Goal: Task Accomplishment & Management: Use online tool/utility

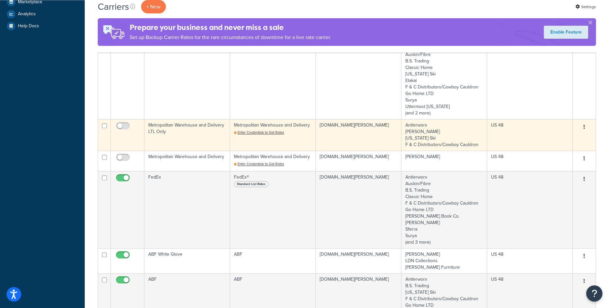
scroll to position [266, 0]
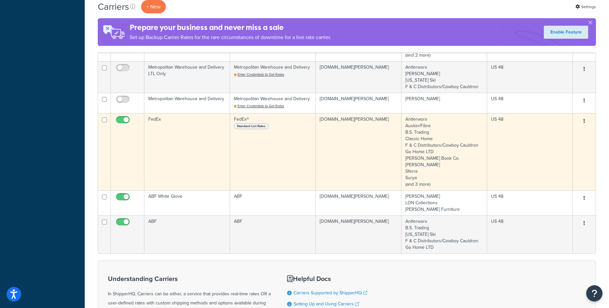
click at [174, 138] on td "FedEx" at bounding box center [187, 151] width 86 height 77
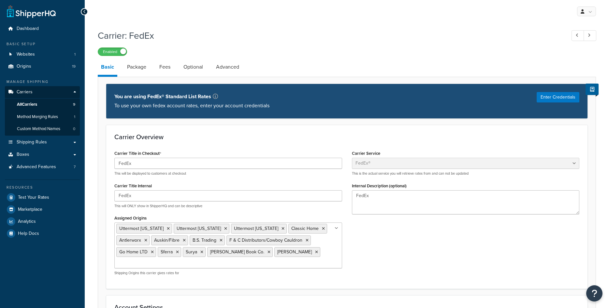
select select "fedEx"
select select "REGULAR_PICKUP"
select select "YOUR_PACKAGING"
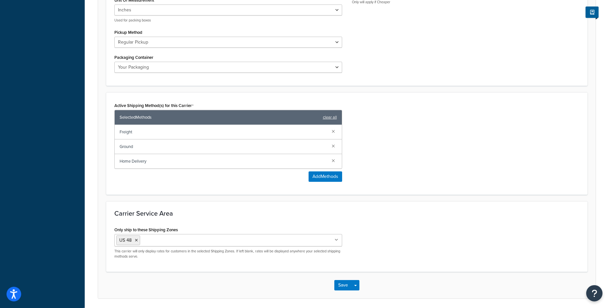
scroll to position [365, 0]
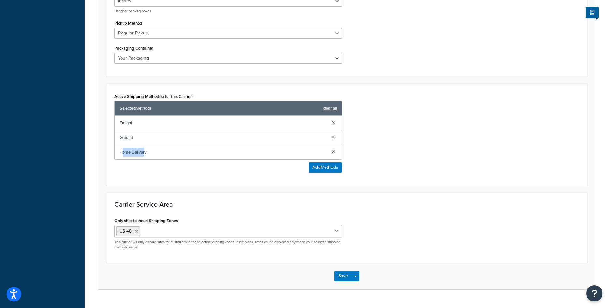
drag, startPoint x: 121, startPoint y: 152, endPoint x: 145, endPoint y: 149, distance: 24.3
click at [145, 149] on span "Home Delivery" at bounding box center [223, 152] width 207 height 9
drag, startPoint x: 128, startPoint y: 139, endPoint x: 135, endPoint y: 139, distance: 7.8
click at [135, 139] on span "Ground" at bounding box center [223, 137] width 207 height 9
drag, startPoint x: 122, startPoint y: 125, endPoint x: 136, endPoint y: 125, distance: 13.7
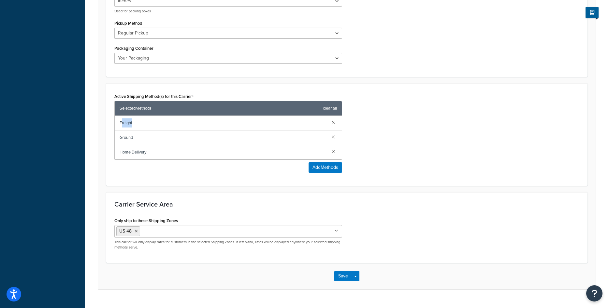
click at [136, 125] on span "Freight" at bounding box center [223, 123] width 207 height 9
click at [312, 168] on button "Add Methods" at bounding box center [325, 167] width 34 height 10
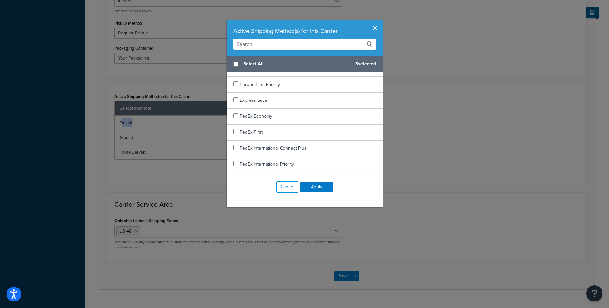
scroll to position [0, 0]
click at [306, 42] on input "text" at bounding box center [304, 44] width 143 height 11
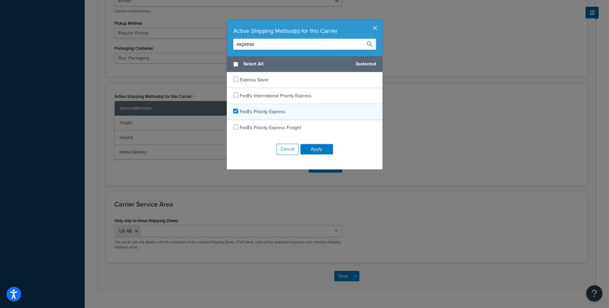
type input "express"
drag, startPoint x: 286, startPoint y: 113, endPoint x: 240, endPoint y: 113, distance: 45.6
click at [240, 113] on div "FedEx Priority Express" at bounding box center [305, 112] width 156 height 16
checkbox input "false"
click at [381, 21] on button "button" at bounding box center [382, 21] width 2 height 2
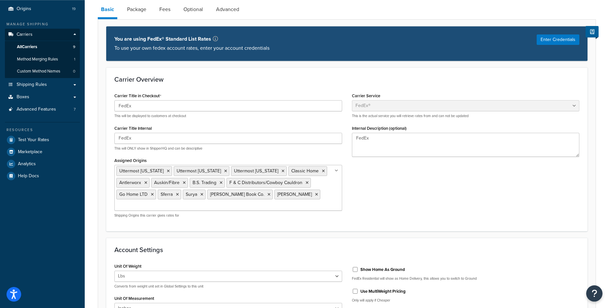
scroll to position [33, 0]
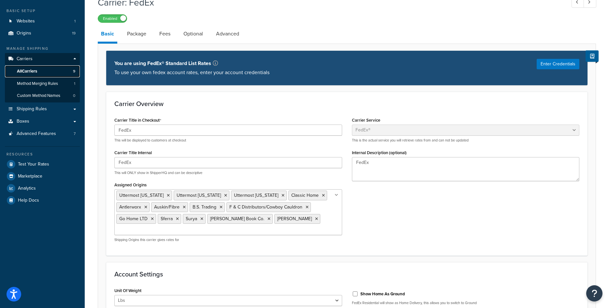
click at [35, 74] on span "All Carriers" at bounding box center [27, 72] width 20 height 6
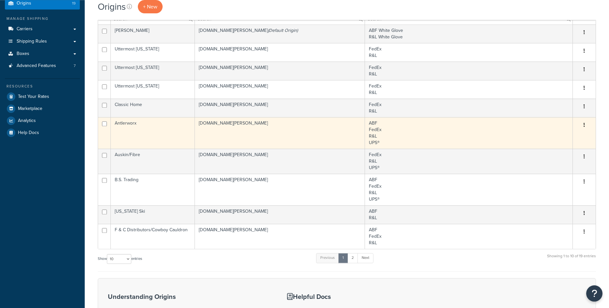
scroll to position [66, 0]
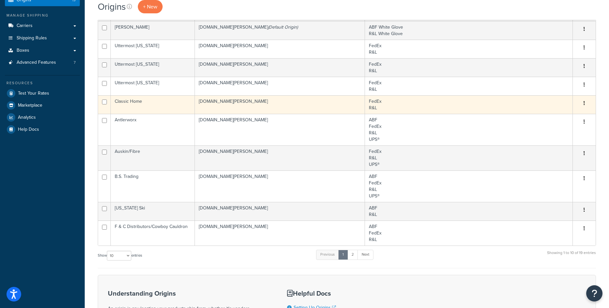
click at [141, 107] on td "Classic Home" at bounding box center [153, 104] width 84 height 19
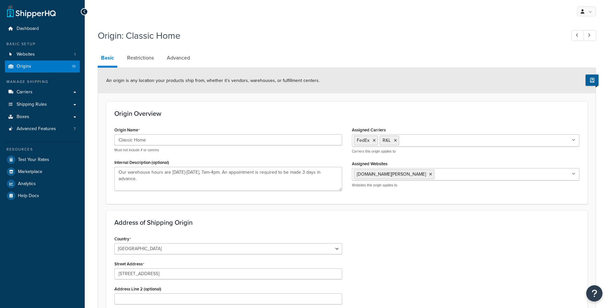
select select "5"
click at [37, 107] on span "Shipping Rules" at bounding box center [32, 105] width 30 height 6
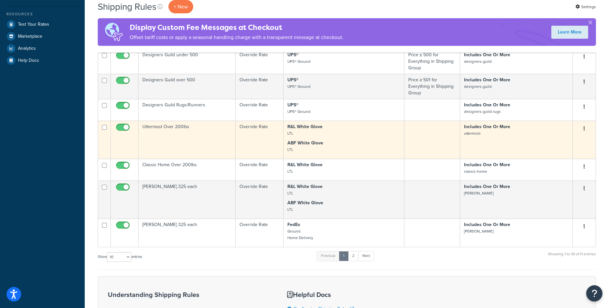
scroll to position [232, 0]
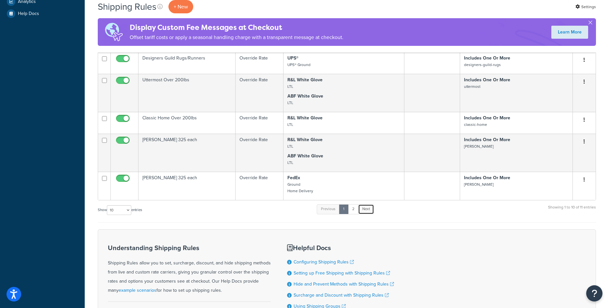
click at [367, 214] on link "Next" at bounding box center [366, 209] width 16 height 10
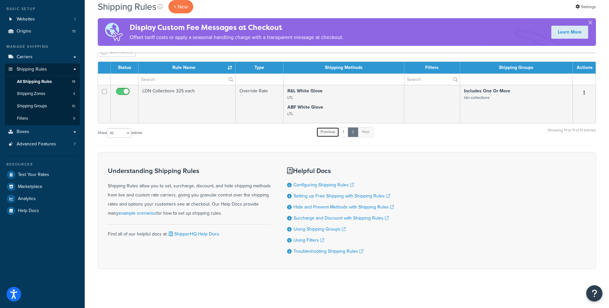
click at [334, 134] on link "Previous" at bounding box center [327, 132] width 23 height 10
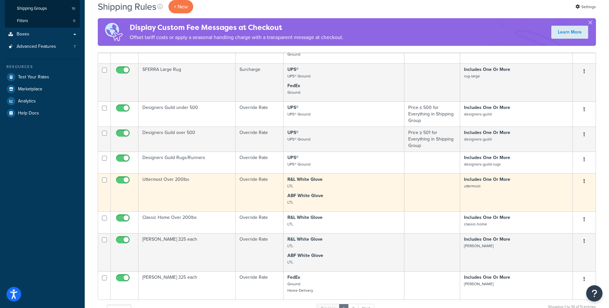
scroll to position [166, 0]
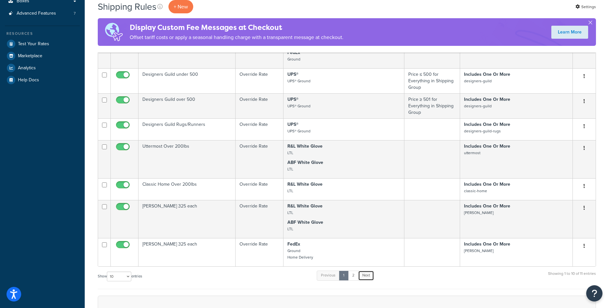
click at [367, 274] on link "Next" at bounding box center [366, 276] width 16 height 10
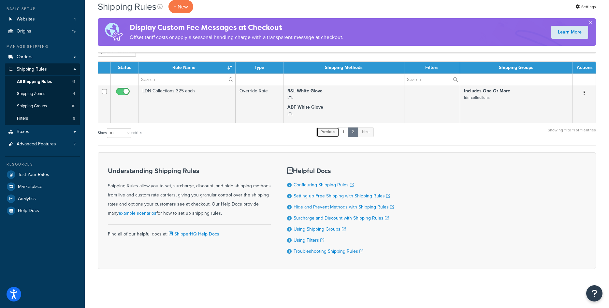
click at [324, 135] on link "Previous" at bounding box center [327, 132] width 23 height 10
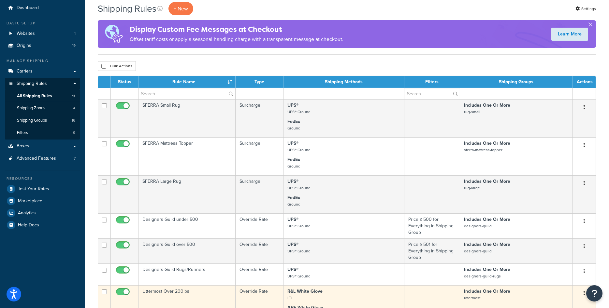
scroll to position [0, 0]
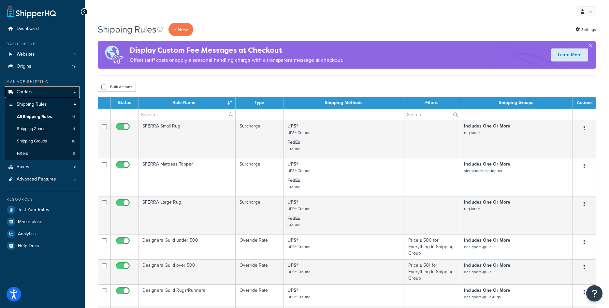
click at [32, 93] on span "Carriers" at bounding box center [25, 93] width 16 height 6
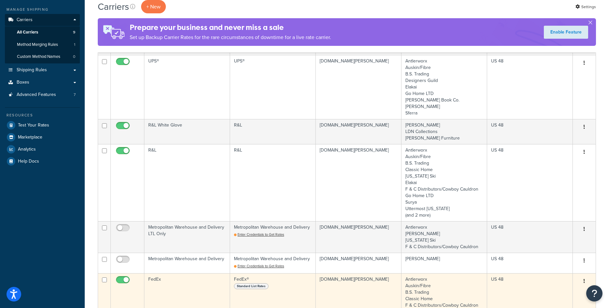
scroll to position [66, 0]
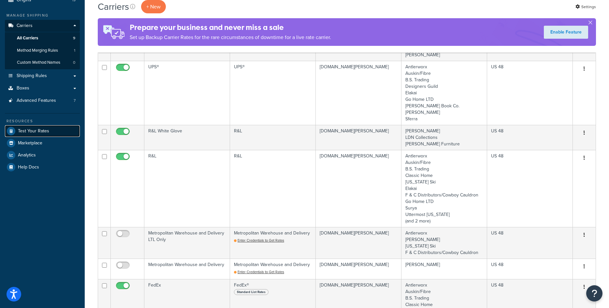
click at [44, 131] on span "Test Your Rates" at bounding box center [33, 132] width 31 height 6
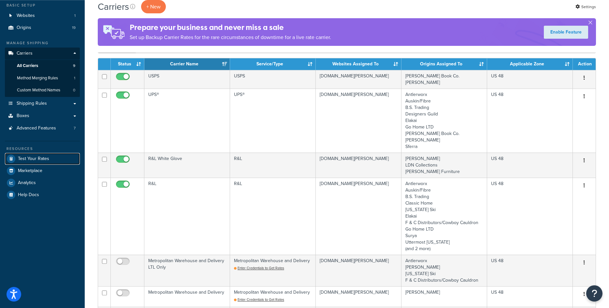
scroll to position [33, 0]
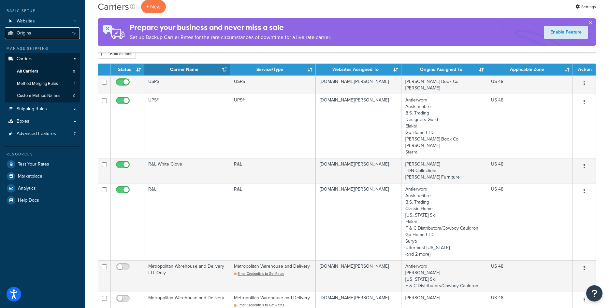
click at [28, 36] on span "Origins" at bounding box center [24, 34] width 15 height 6
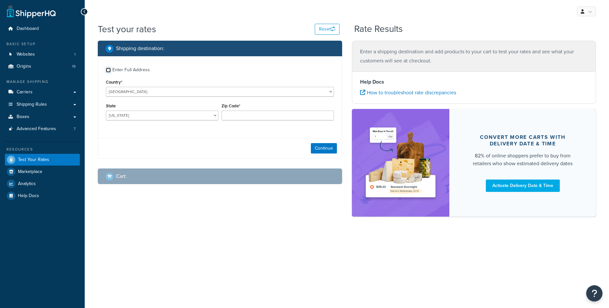
click at [108, 70] on input "Enter Full Address" at bounding box center [108, 70] width 5 height 5
checkbox input "true"
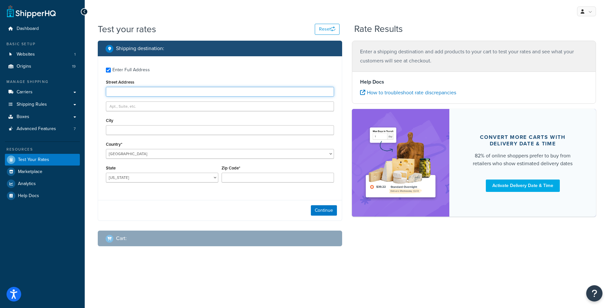
click at [134, 93] on input "Street Address" at bounding box center [220, 92] width 228 height 10
type input "1416 Whittier Drive"
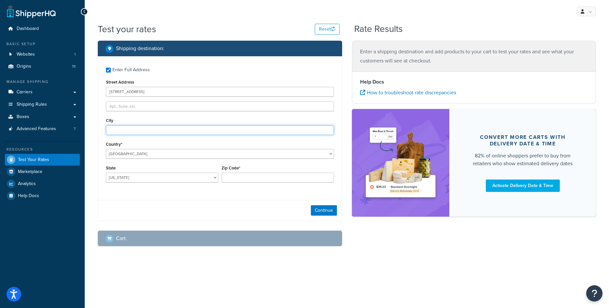
type input "Canton"
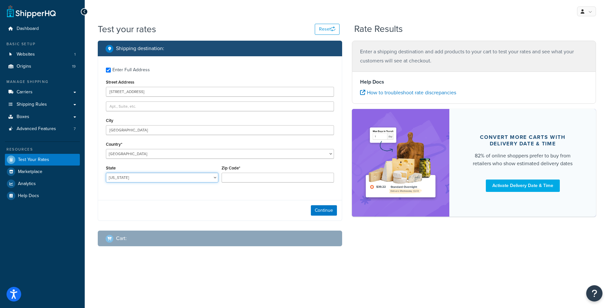
select select "MI"
type input "48187"
click at [323, 209] on button "Continue" at bounding box center [324, 210] width 26 height 10
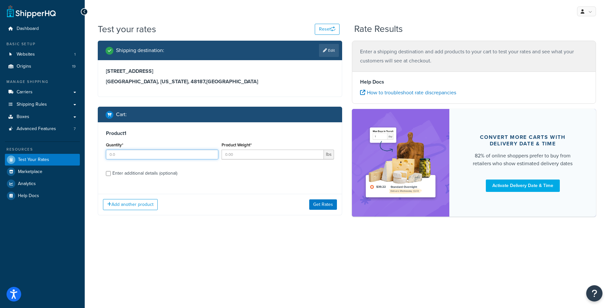
click at [150, 154] on input "Quantity*" at bounding box center [162, 155] width 112 height 10
type input "1"
click at [245, 155] on input "Product Weight*" at bounding box center [272, 155] width 102 height 10
type input "30"
click at [152, 174] on div "Enter additional details (optional)" at bounding box center [144, 173] width 65 height 9
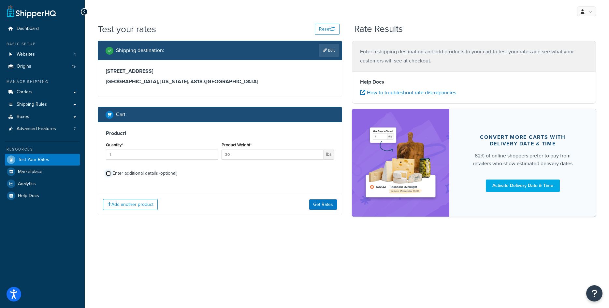
click at [111, 174] on input "Enter additional details (optional)" at bounding box center [108, 173] width 5 height 5
checkbox input "true"
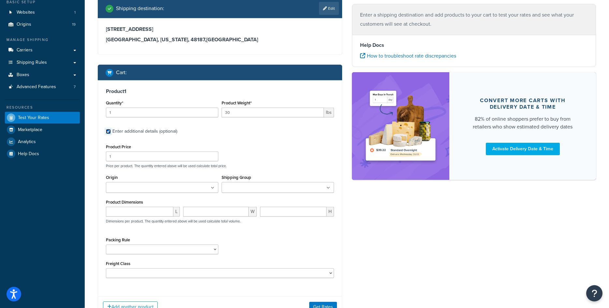
scroll to position [43, 0]
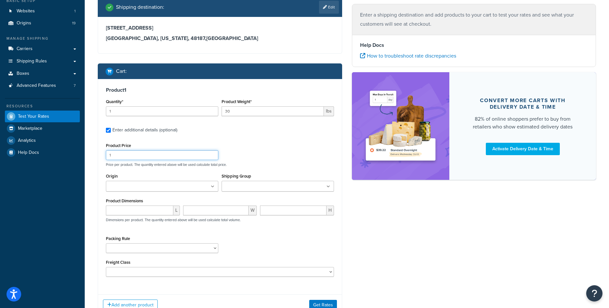
click at [153, 159] on input "1" at bounding box center [162, 155] width 112 height 10
type input "250"
click at [116, 186] on input "Origin" at bounding box center [137, 186] width 58 height 7
type input "Jo"
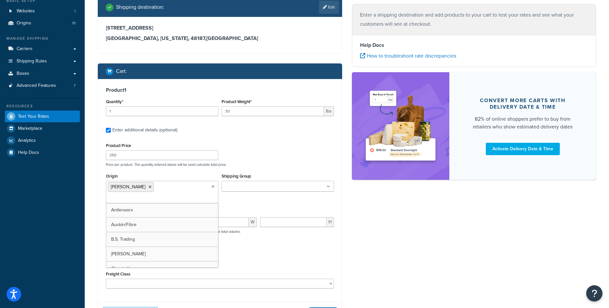
click at [169, 169] on div "Product Price 250 Price per product. The quantity entered above will be used ca…" at bounding box center [220, 215] width 228 height 148
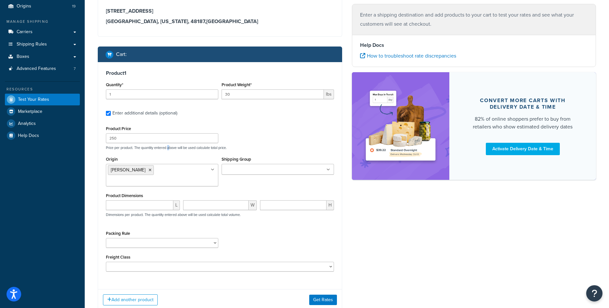
scroll to position [77, 0]
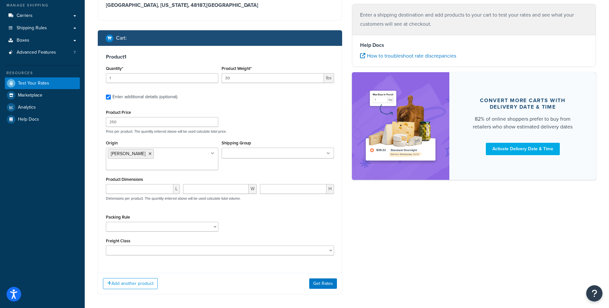
click at [245, 123] on div "Product Price 250 Price per product. The quantity entered above will be used ca…" at bounding box center [219, 121] width 231 height 26
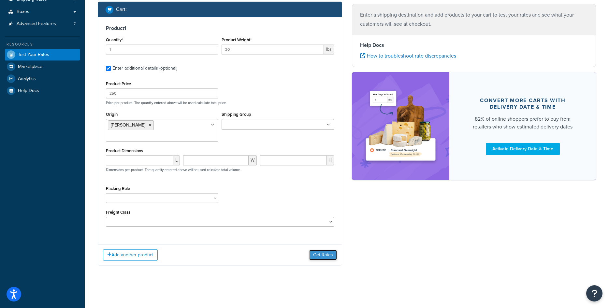
click at [331, 256] on button "Get Rates" at bounding box center [323, 255] width 28 height 10
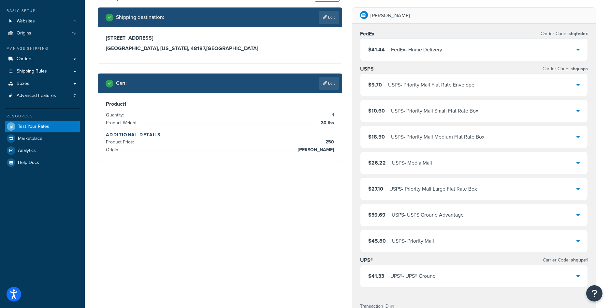
scroll to position [0, 0]
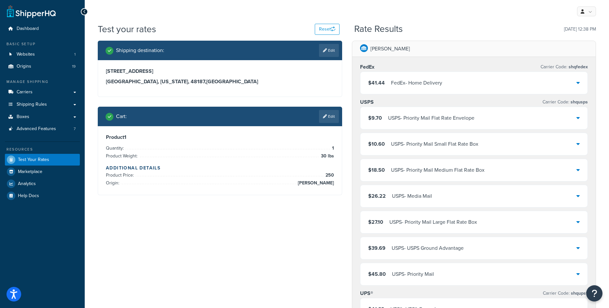
click at [303, 184] on li "Origin: Johnny Vacay" at bounding box center [220, 183] width 228 height 8
click at [304, 184] on span "[PERSON_NAME]" at bounding box center [315, 183] width 38 height 8
click at [305, 183] on span "[PERSON_NAME]" at bounding box center [315, 183] width 38 height 8
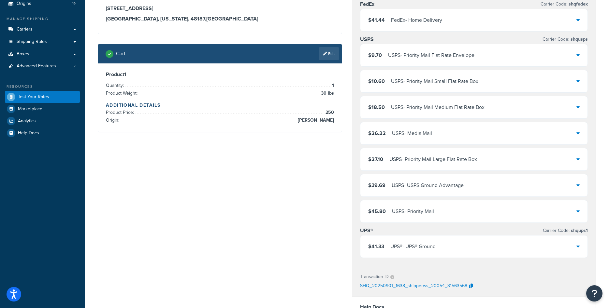
scroll to position [33, 0]
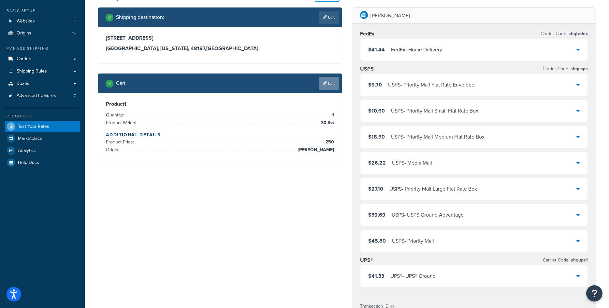
click at [334, 89] on link "Edit" at bounding box center [329, 83] width 20 height 13
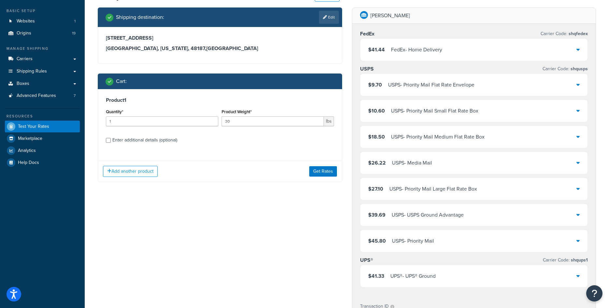
click at [140, 142] on div "Enter additional details (optional)" at bounding box center [144, 140] width 65 height 9
click at [111, 142] on input "Enter additional details (optional)" at bounding box center [108, 140] width 5 height 5
checkbox input "true"
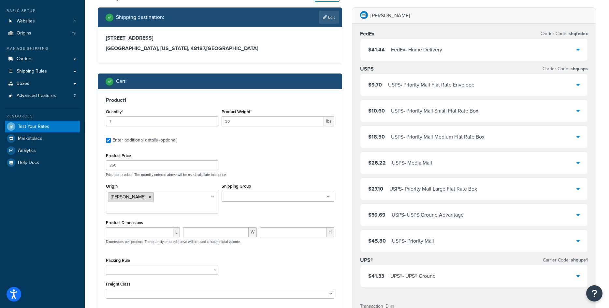
click at [148, 197] on icon at bounding box center [149, 197] width 3 height 4
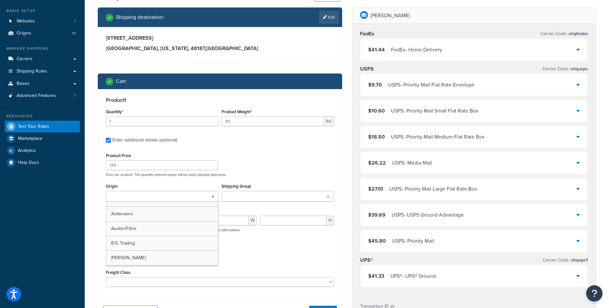
click at [143, 200] on input "Origin" at bounding box center [137, 196] width 58 height 7
type input "Class"
click at [283, 169] on div "Product Price 250 Price per product. The quantity entered above will be used ca…" at bounding box center [219, 164] width 231 height 26
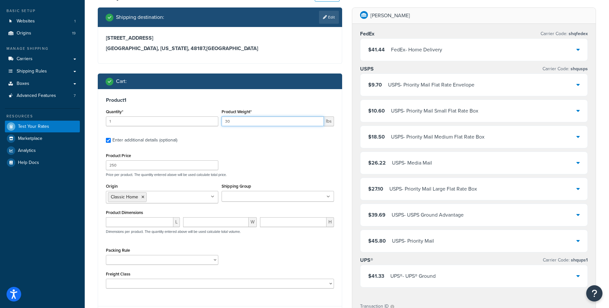
click at [248, 122] on input "30" at bounding box center [272, 122] width 102 height 10
click at [246, 122] on input "30" at bounding box center [272, 122] width 102 height 10
type input "5"
click at [250, 137] on label "Enter additional details (optional)" at bounding box center [222, 139] width 221 height 10
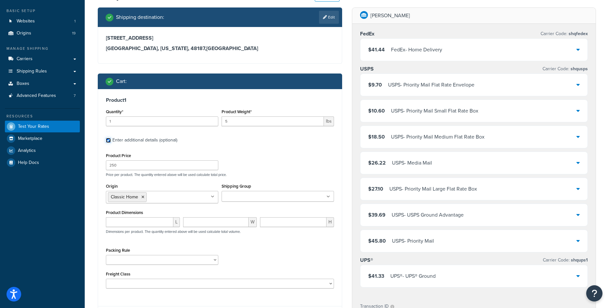
click at [111, 138] on input "Enter additional details (optional)" at bounding box center [108, 140] width 5 height 5
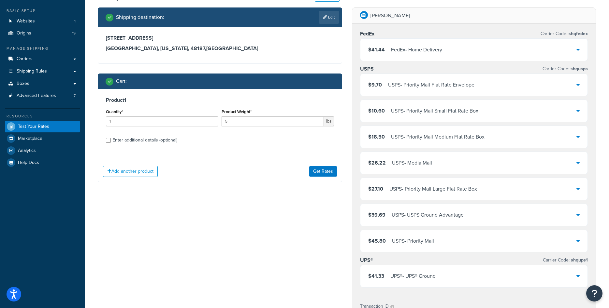
click at [157, 137] on div "Enter additional details (optional)" at bounding box center [144, 140] width 65 height 9
click at [111, 138] on input "Enter additional details (optional)" at bounding box center [108, 140] width 5 height 5
checkbox input "true"
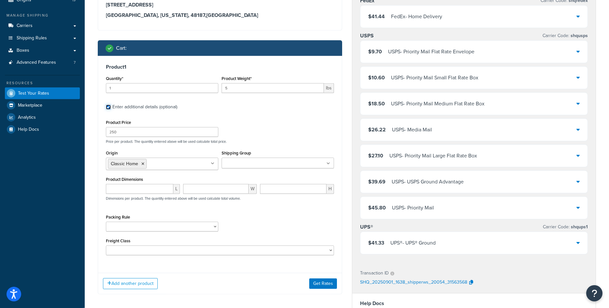
scroll to position [100, 0]
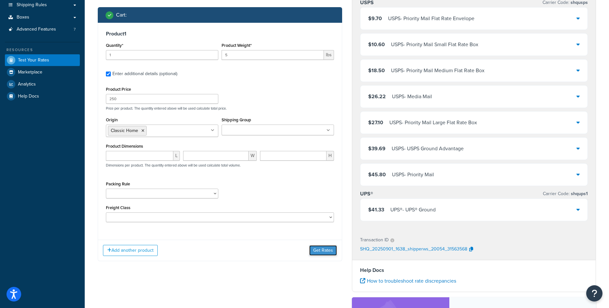
click at [325, 256] on button "Get Rates" at bounding box center [323, 251] width 28 height 10
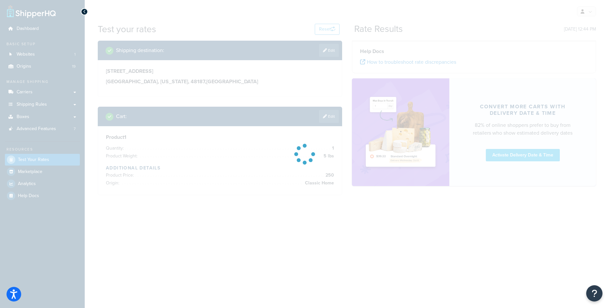
scroll to position [0, 0]
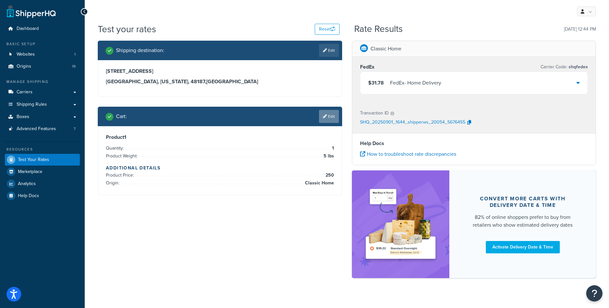
click at [330, 118] on link "Edit" at bounding box center [329, 116] width 20 height 13
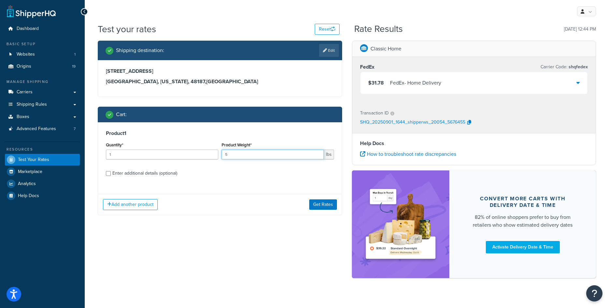
click at [288, 157] on input "5" at bounding box center [272, 155] width 102 height 10
type input "3"
click at [274, 179] on div "Product 1 Quantity* 1 Product Weight* 3 lbs Enter additional details (optional)" at bounding box center [220, 155] width 244 height 67
click at [168, 176] on div "Enter additional details (optional)" at bounding box center [144, 173] width 65 height 9
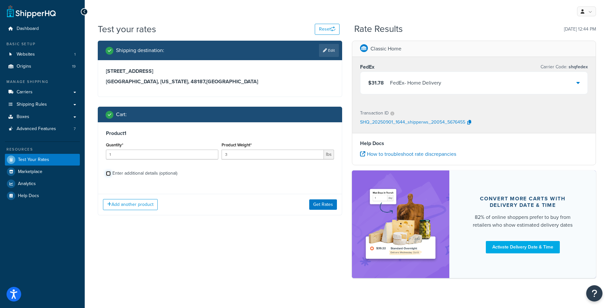
click at [111, 176] on input "Enter additional details (optional)" at bounding box center [108, 173] width 5 height 5
checkbox input "true"
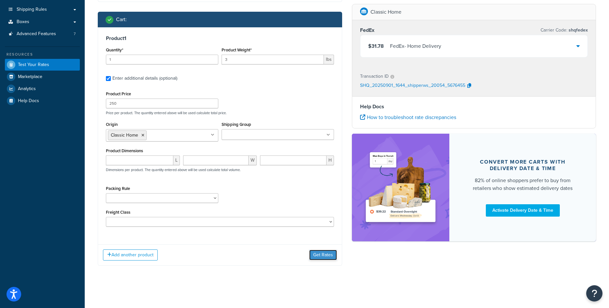
click at [318, 253] on button "Get Rates" at bounding box center [323, 255] width 28 height 10
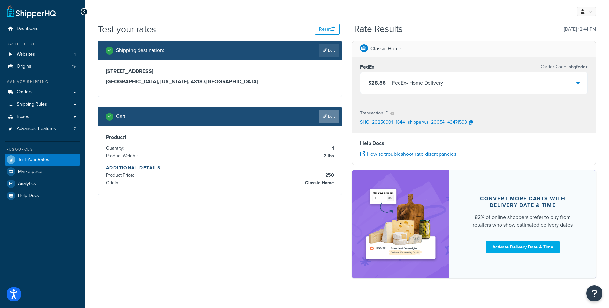
click at [333, 114] on link "Edit" at bounding box center [329, 116] width 20 height 13
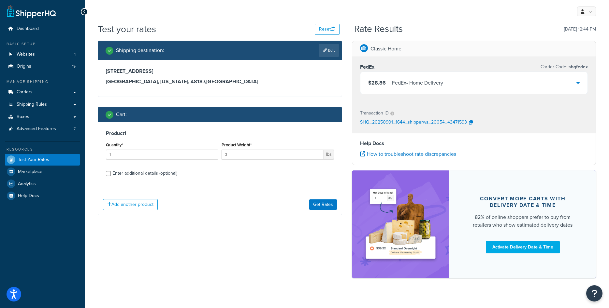
click at [174, 173] on div "Enter additional details (optional)" at bounding box center [144, 173] width 65 height 9
click at [111, 173] on input "Enter additional details (optional)" at bounding box center [108, 173] width 5 height 5
checkbox input "true"
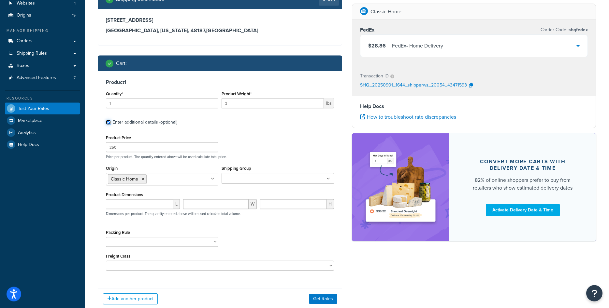
scroll to position [66, 0]
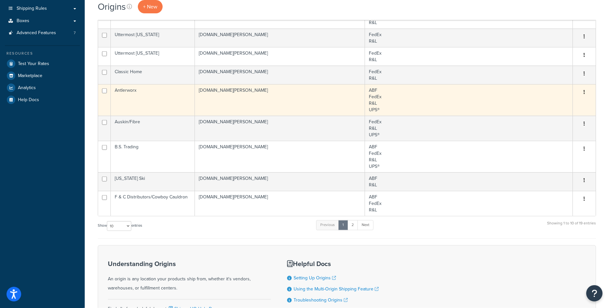
scroll to position [100, 0]
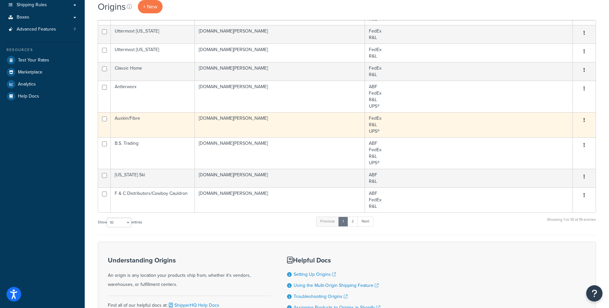
click at [166, 125] on td "Auskin/Fibre" at bounding box center [153, 124] width 84 height 25
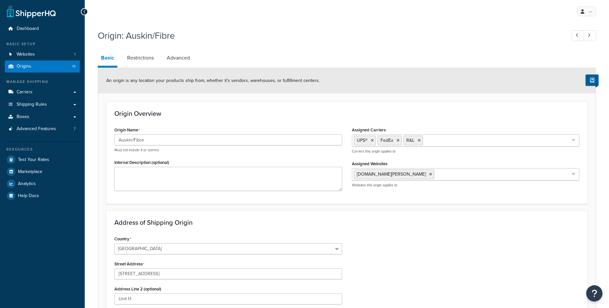
select select "6"
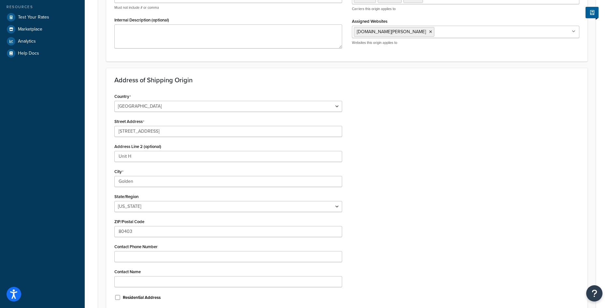
scroll to position [10, 0]
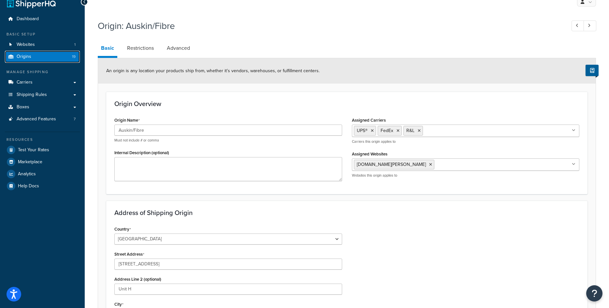
click at [30, 56] on span "Origins" at bounding box center [24, 57] width 15 height 6
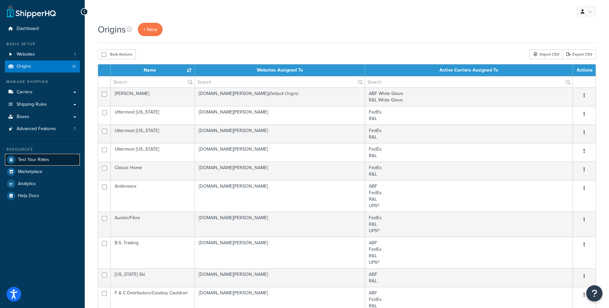
click at [38, 162] on span "Test Your Rates" at bounding box center [33, 160] width 31 height 6
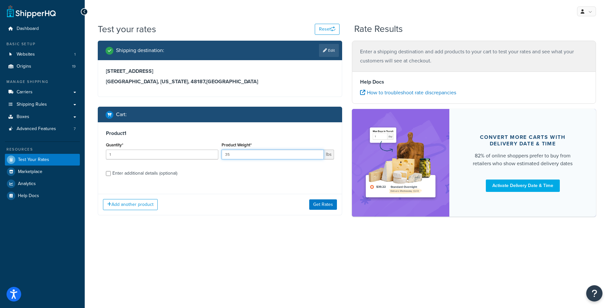
click at [230, 157] on input "35" at bounding box center [272, 155] width 102 height 10
type input "10"
click at [145, 172] on div "Enter additional details (optional)" at bounding box center [144, 173] width 65 height 9
click at [111, 172] on input "Enter additional details (optional)" at bounding box center [108, 173] width 5 height 5
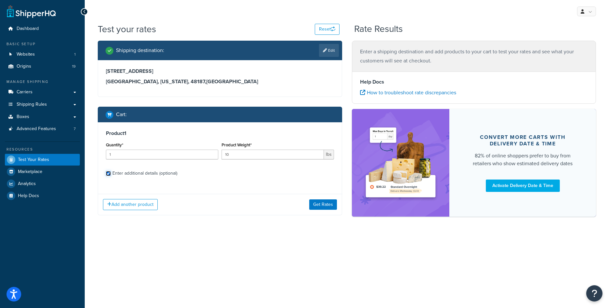
checkbox input "true"
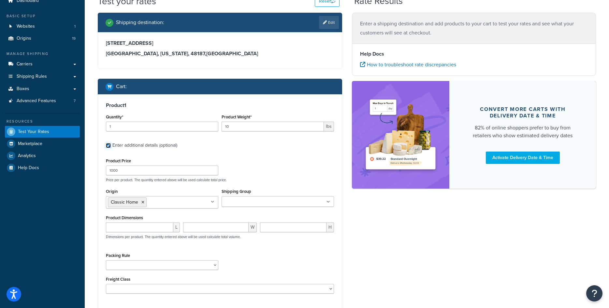
scroll to position [47, 0]
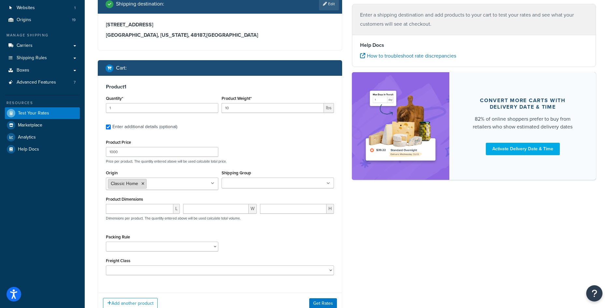
click at [142, 184] on icon at bounding box center [142, 184] width 3 height 4
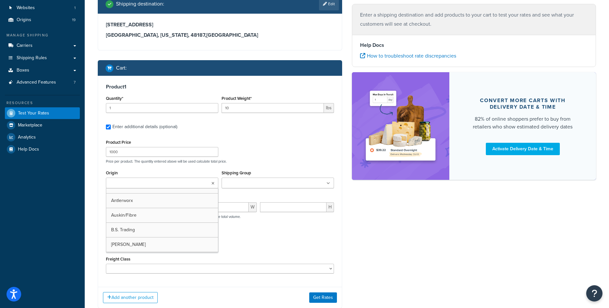
click at [142, 184] on input "Origin" at bounding box center [137, 183] width 58 height 7
click at [308, 254] on div "Packing Rule" at bounding box center [219, 245] width 231 height 24
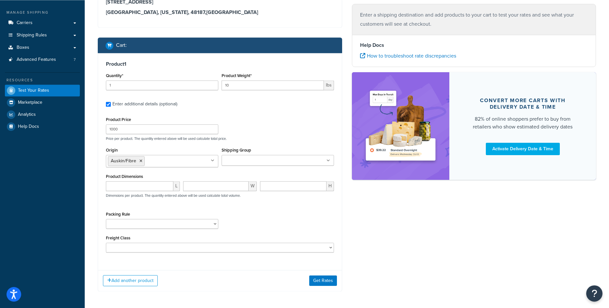
scroll to position [80, 0]
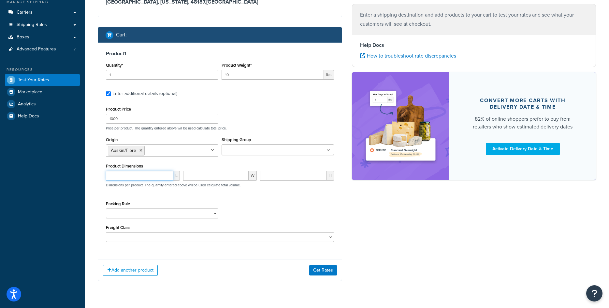
click at [143, 181] on input "number" at bounding box center [139, 176] width 67 height 10
type input "36"
click at [198, 181] on input "number" at bounding box center [216, 176] width 66 height 10
type input "36"
click at [276, 181] on input "number" at bounding box center [293, 176] width 66 height 10
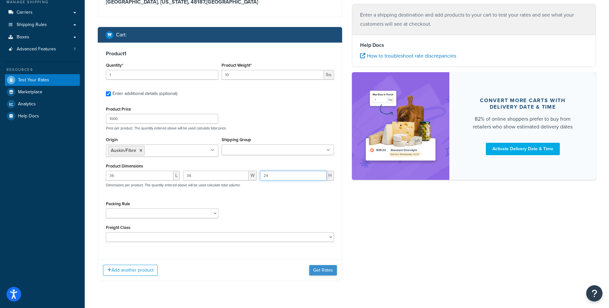
type input "24"
click at [319, 276] on button "Get Rates" at bounding box center [323, 270] width 28 height 10
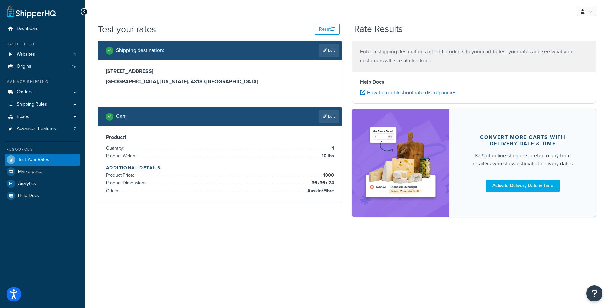
scroll to position [0, 0]
